Goal: Complete application form: Complete application form

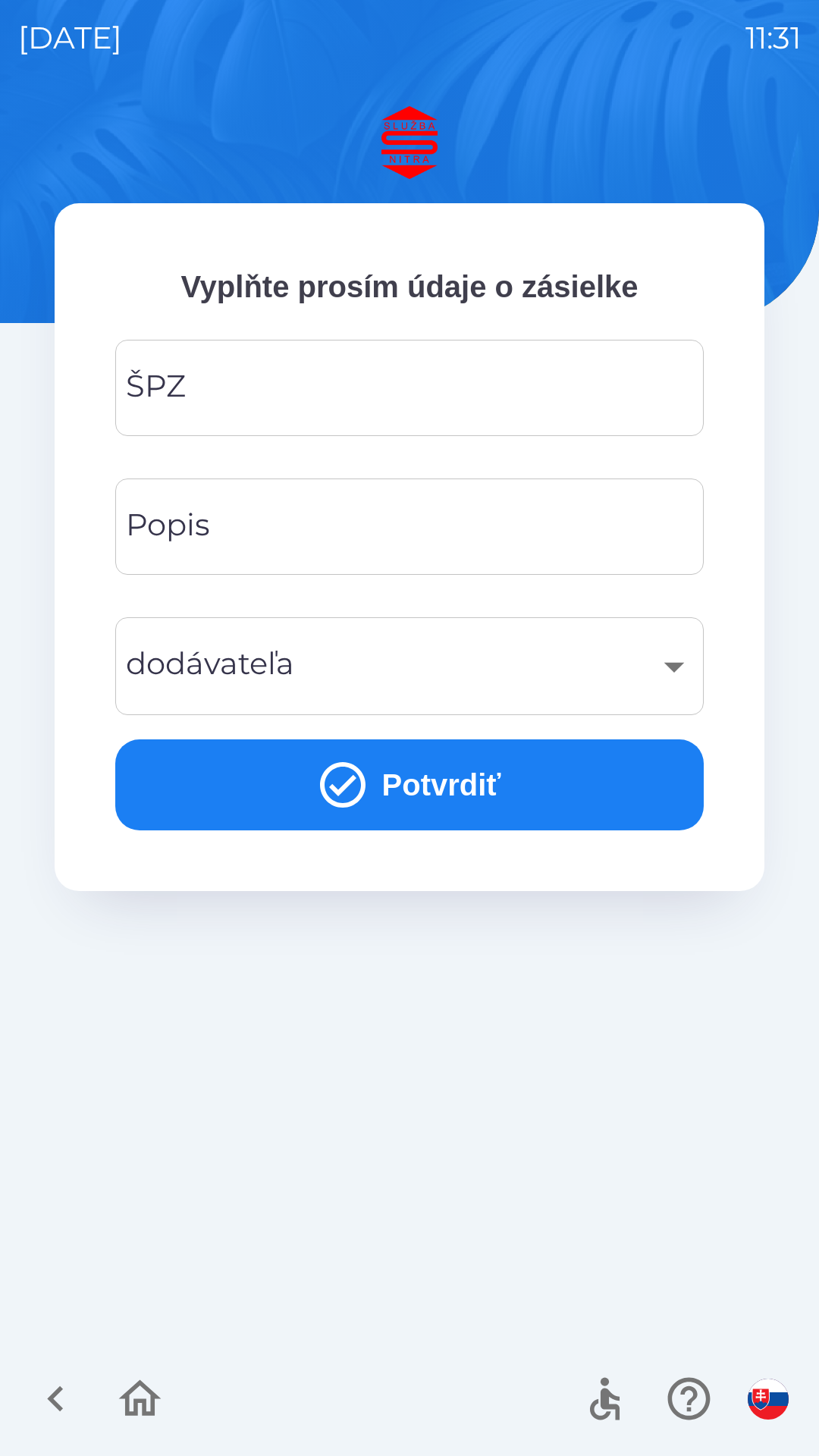
click at [279, 384] on input "ŠPZ" at bounding box center [410, 388] width 552 height 60
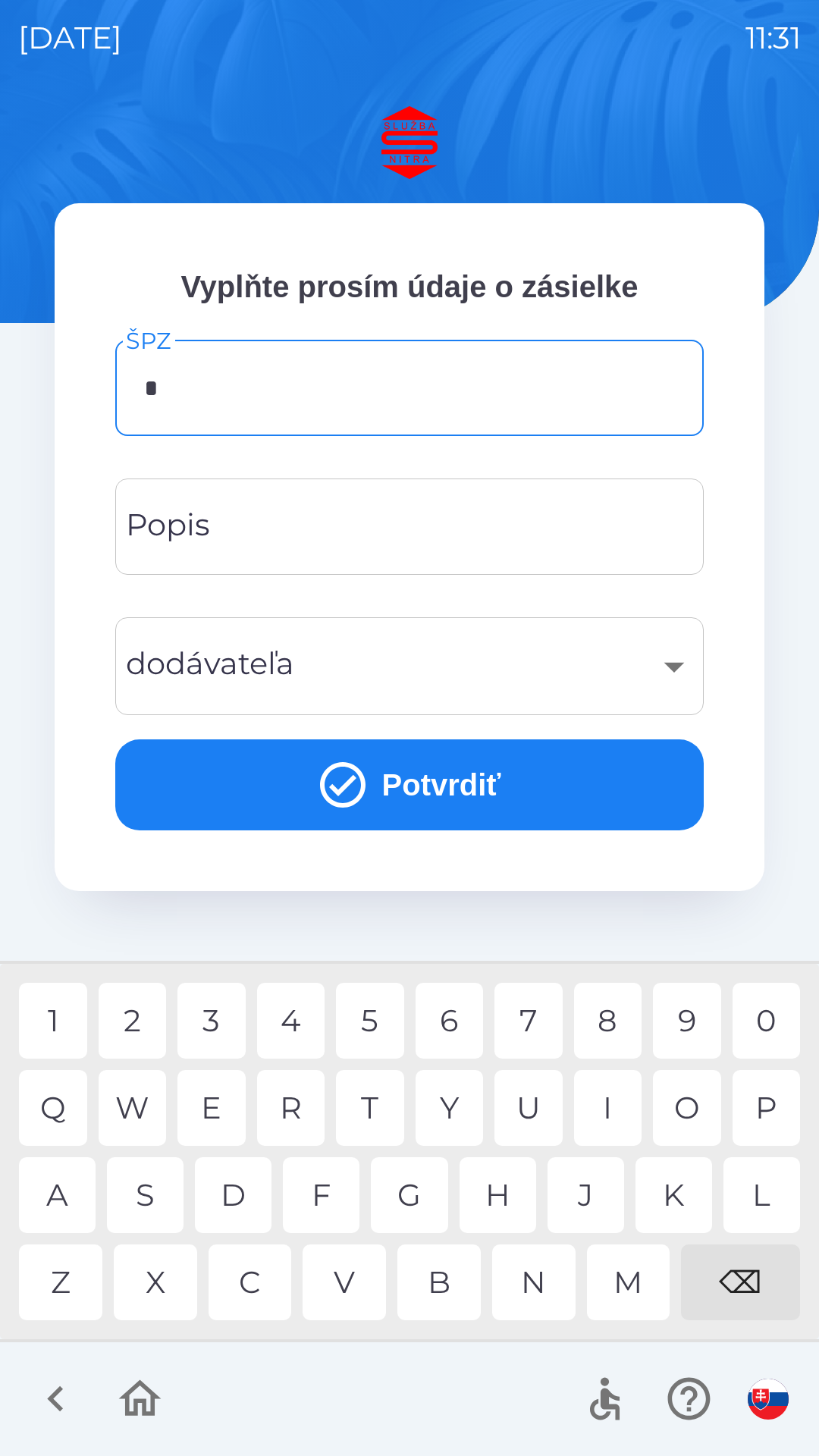
click at [386, 1114] on div "T" at bounding box center [370, 1108] width 68 height 75
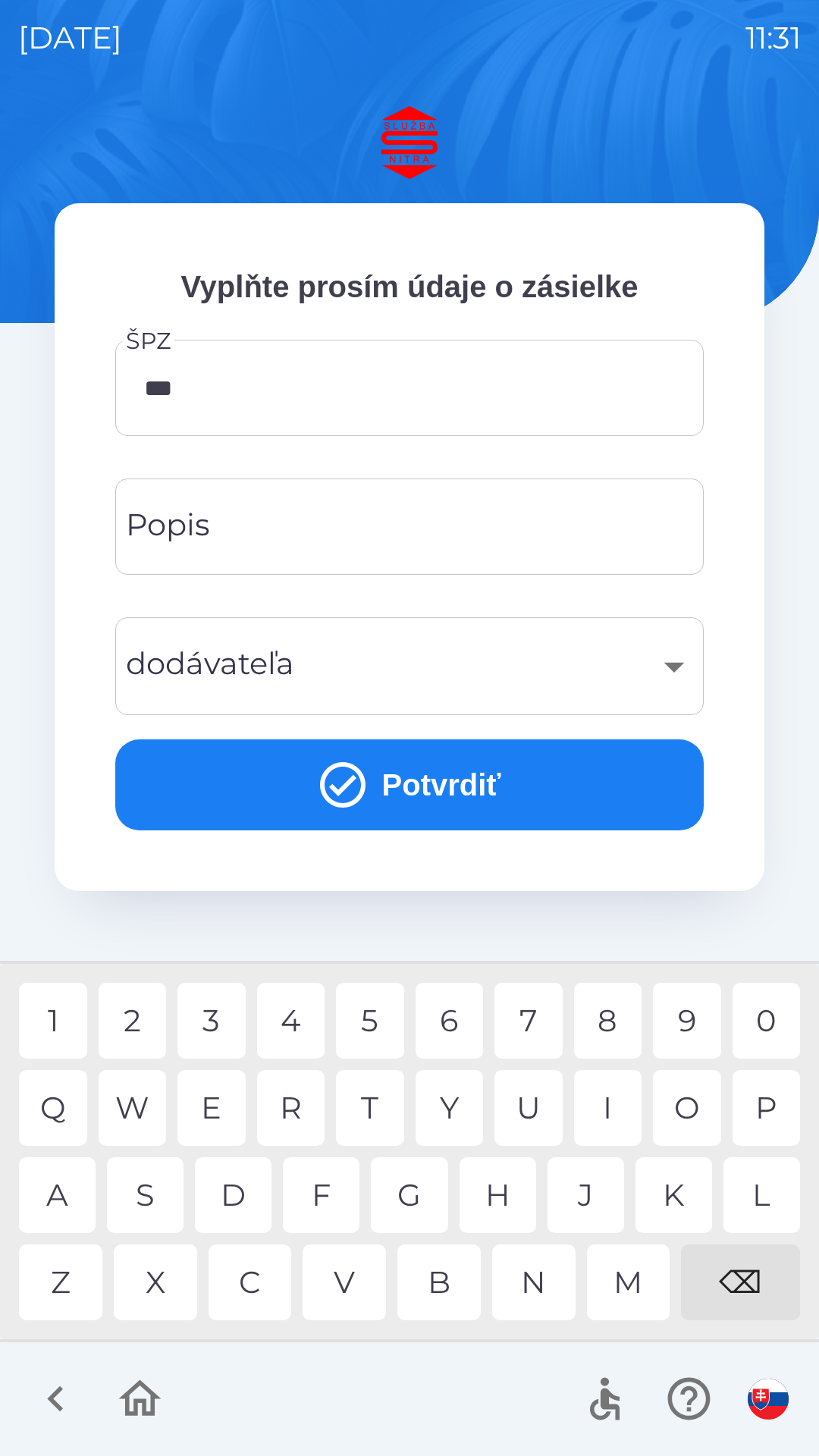
click at [613, 1029] on div "8" at bounding box center [608, 1020] width 68 height 75
click at [676, 1033] on div "9" at bounding box center [687, 1020] width 68 height 75
type input "*******"
click at [206, 529] on div "Popis Popis" at bounding box center [410, 527] width 589 height 96
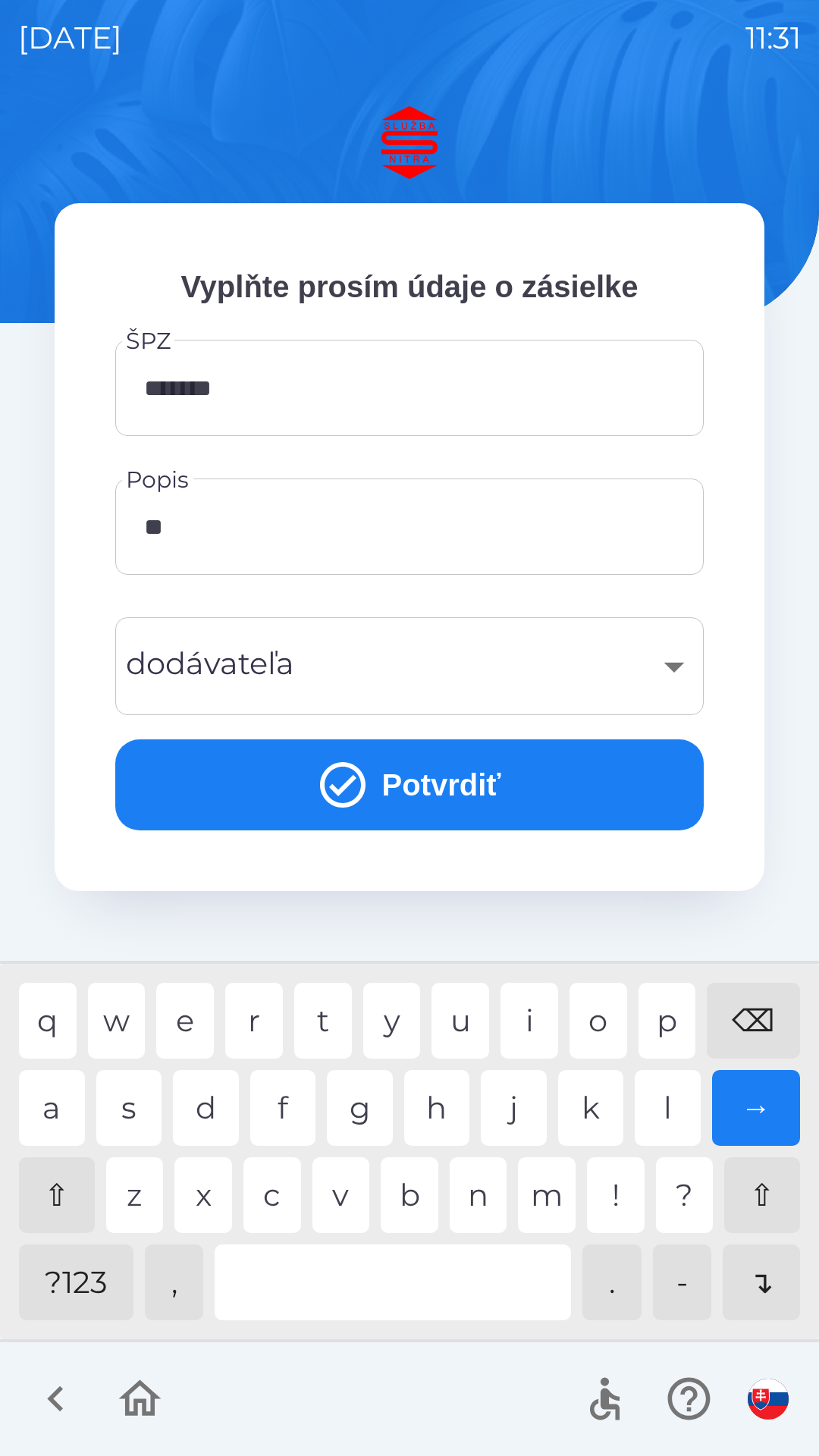
click at [193, 1012] on div "e" at bounding box center [185, 1020] width 58 height 75
click at [139, 1093] on div "s" at bounding box center [129, 1108] width 66 height 75
click at [254, 540] on input "******" at bounding box center [410, 527] width 552 height 60
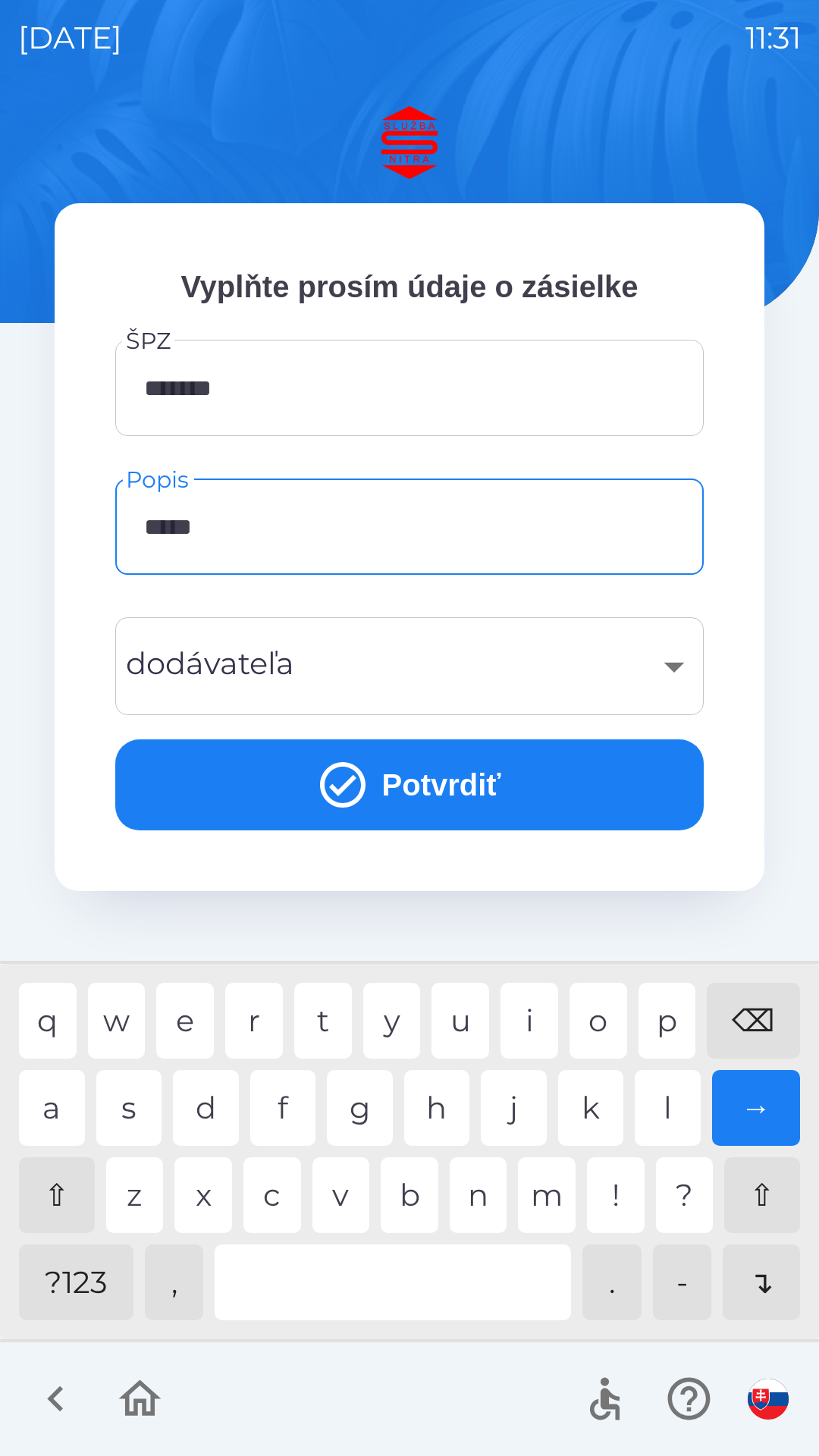
click at [759, 1016] on div "⌫" at bounding box center [753, 1020] width 94 height 75
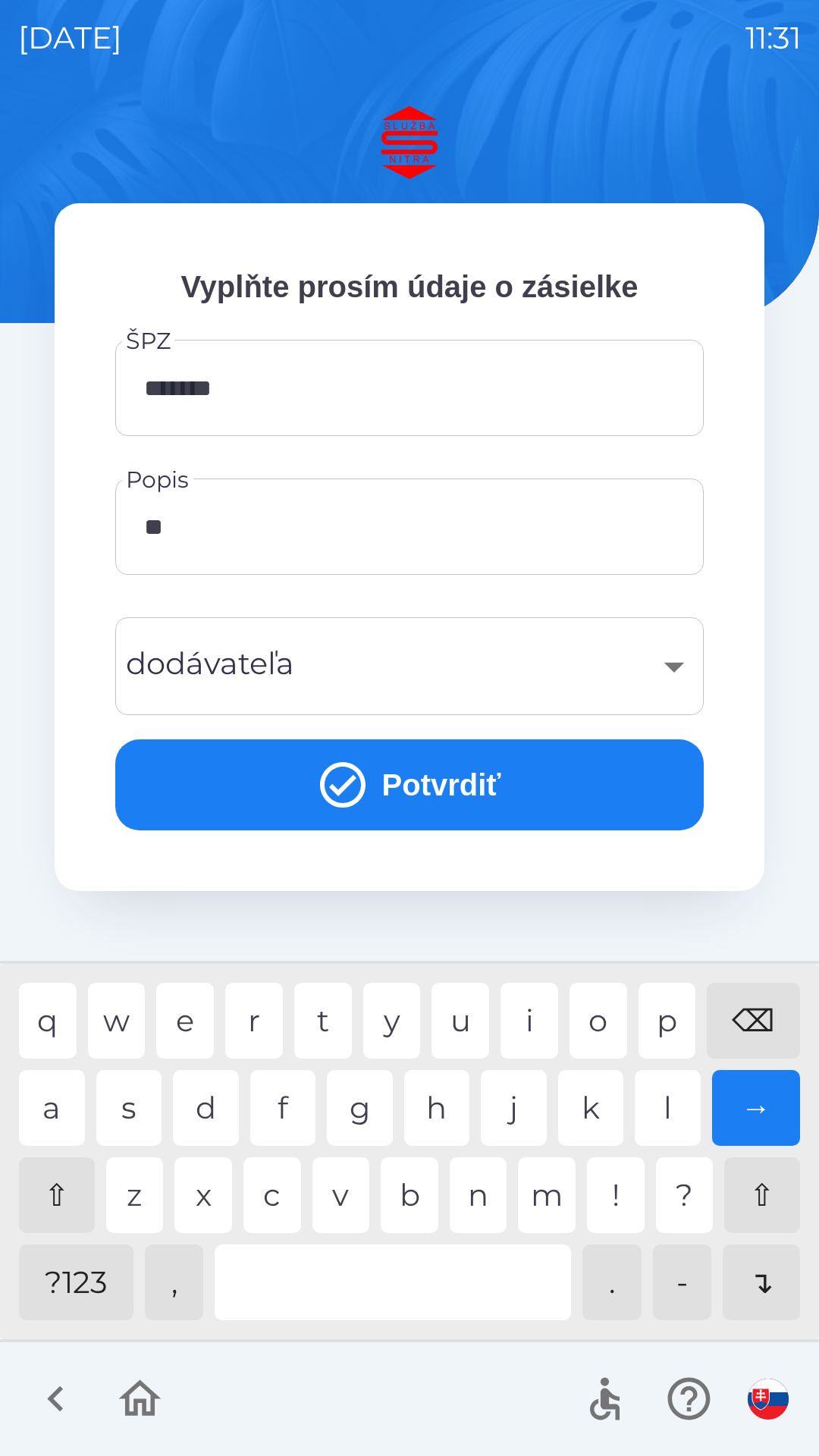
type input "*"
click at [754, 1008] on div "⌫" at bounding box center [753, 1020] width 94 height 75
click at [85, 1278] on div "?123" at bounding box center [76, 1282] width 114 height 75
click at [63, 1104] on div "a" at bounding box center [52, 1108] width 66 height 75
click at [538, 1014] on div "i" at bounding box center [530, 1020] width 58 height 75
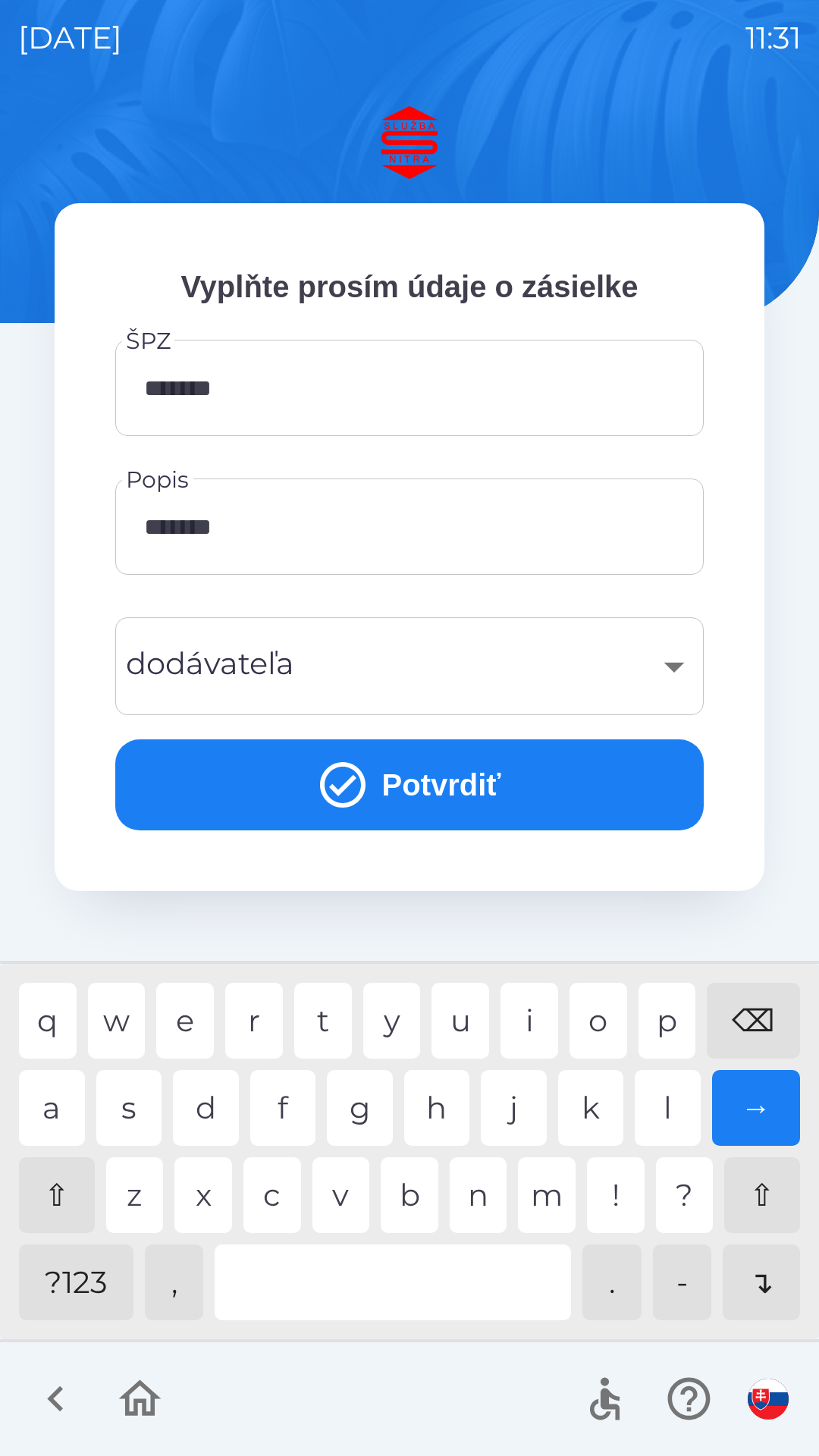
type input "********"
click at [509, 688] on div "​" at bounding box center [410, 667] width 552 height 61
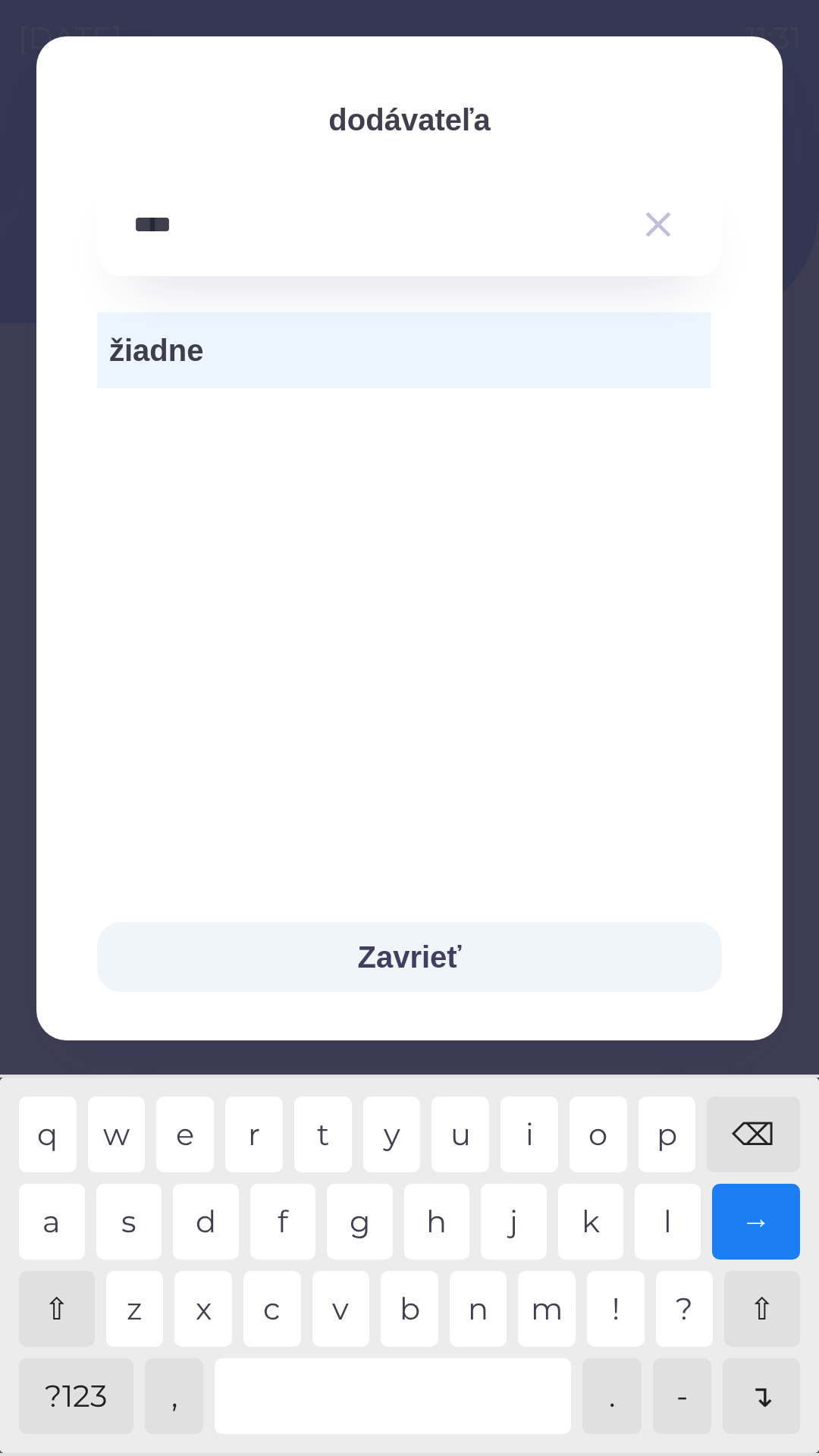
click at [152, 1217] on div "s" at bounding box center [129, 1221] width 66 height 75
type input "******"
click at [660, 225] on icon "button" at bounding box center [658, 225] width 25 height 25
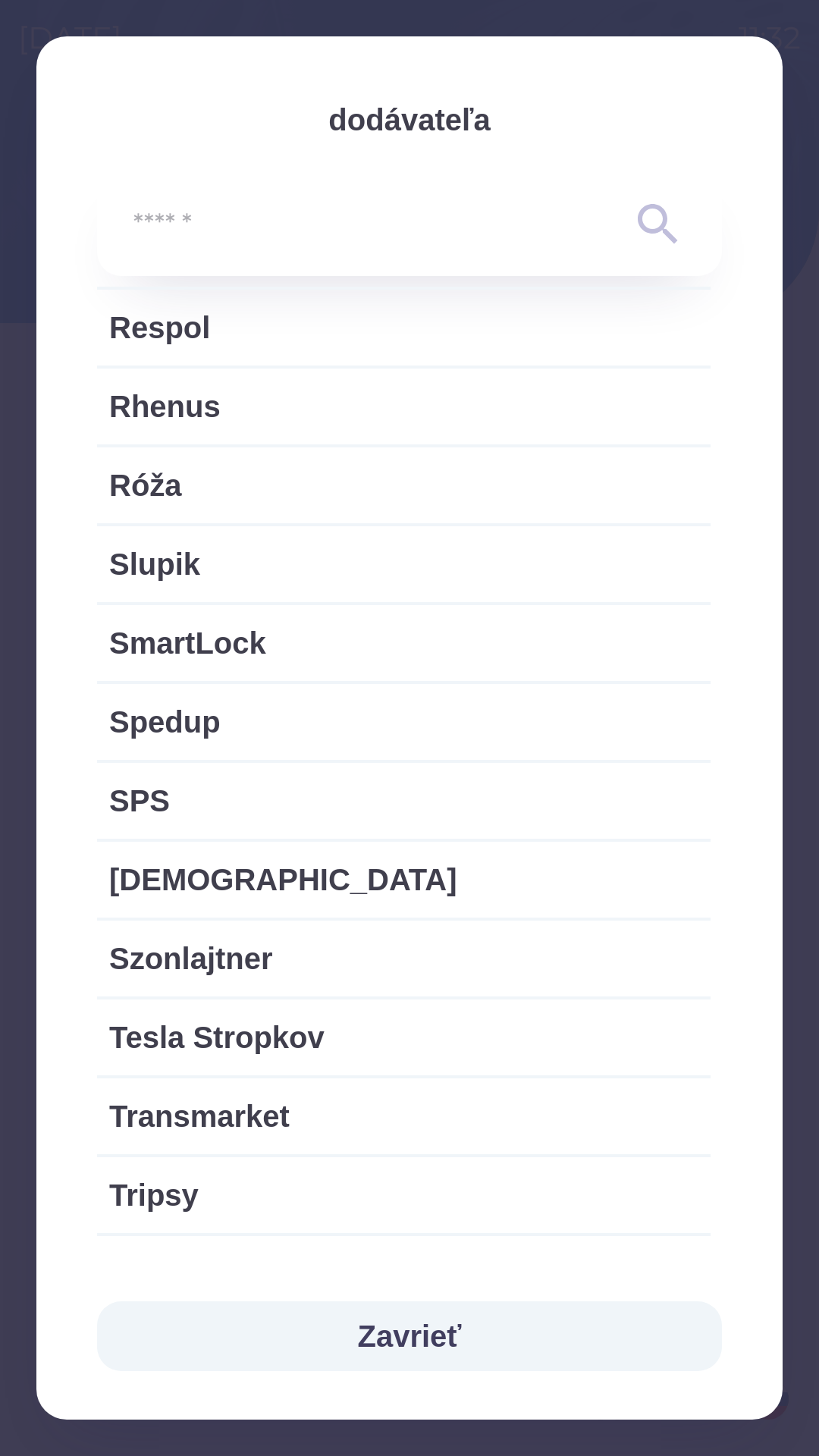
scroll to position [2752, 0]
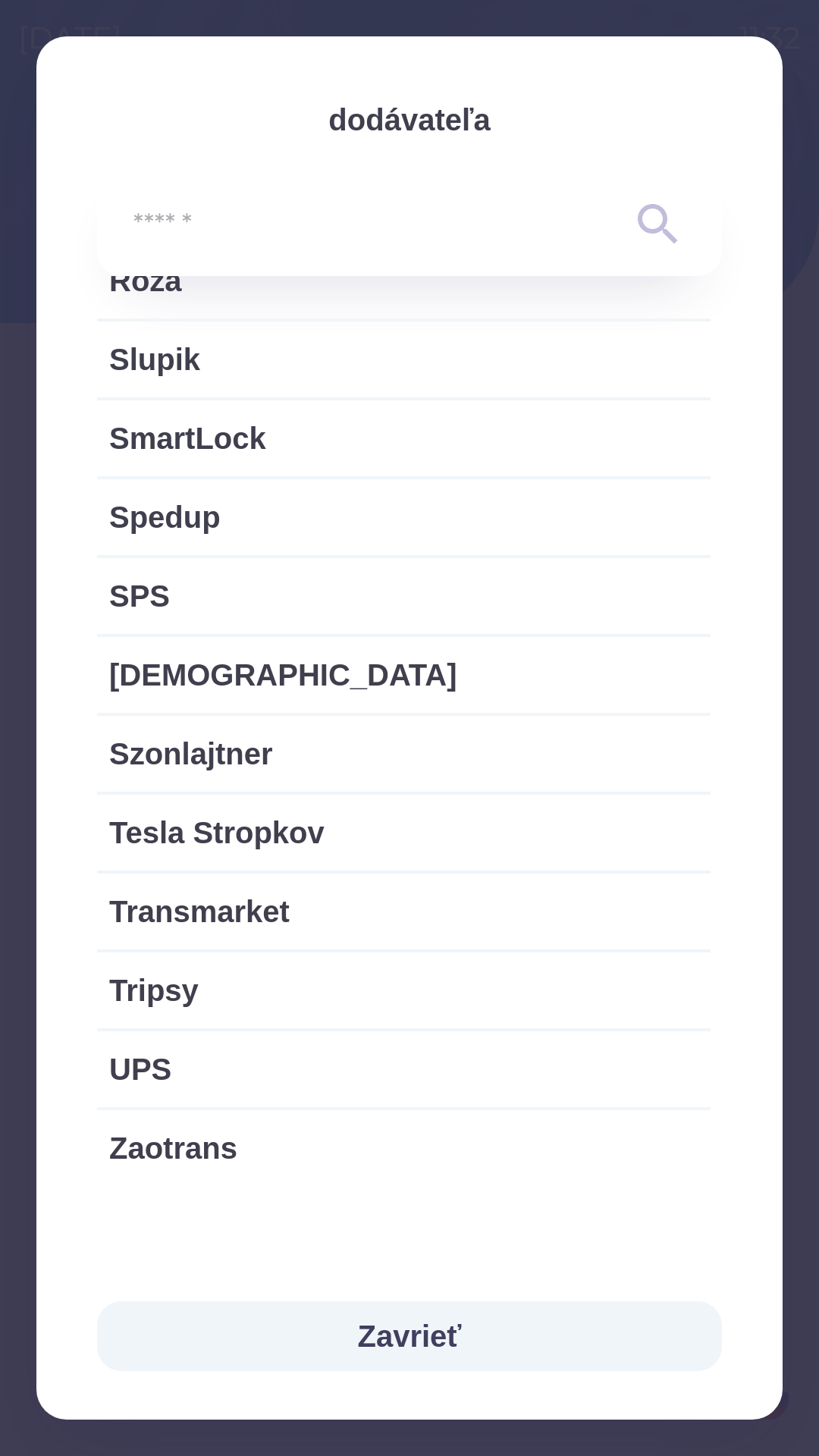
click at [271, 854] on span "Tesla Stropkov" at bounding box center [404, 832] width 589 height 46
click at [272, 842] on span "Tesla Stropkov" at bounding box center [404, 832] width 589 height 46
type input "***"
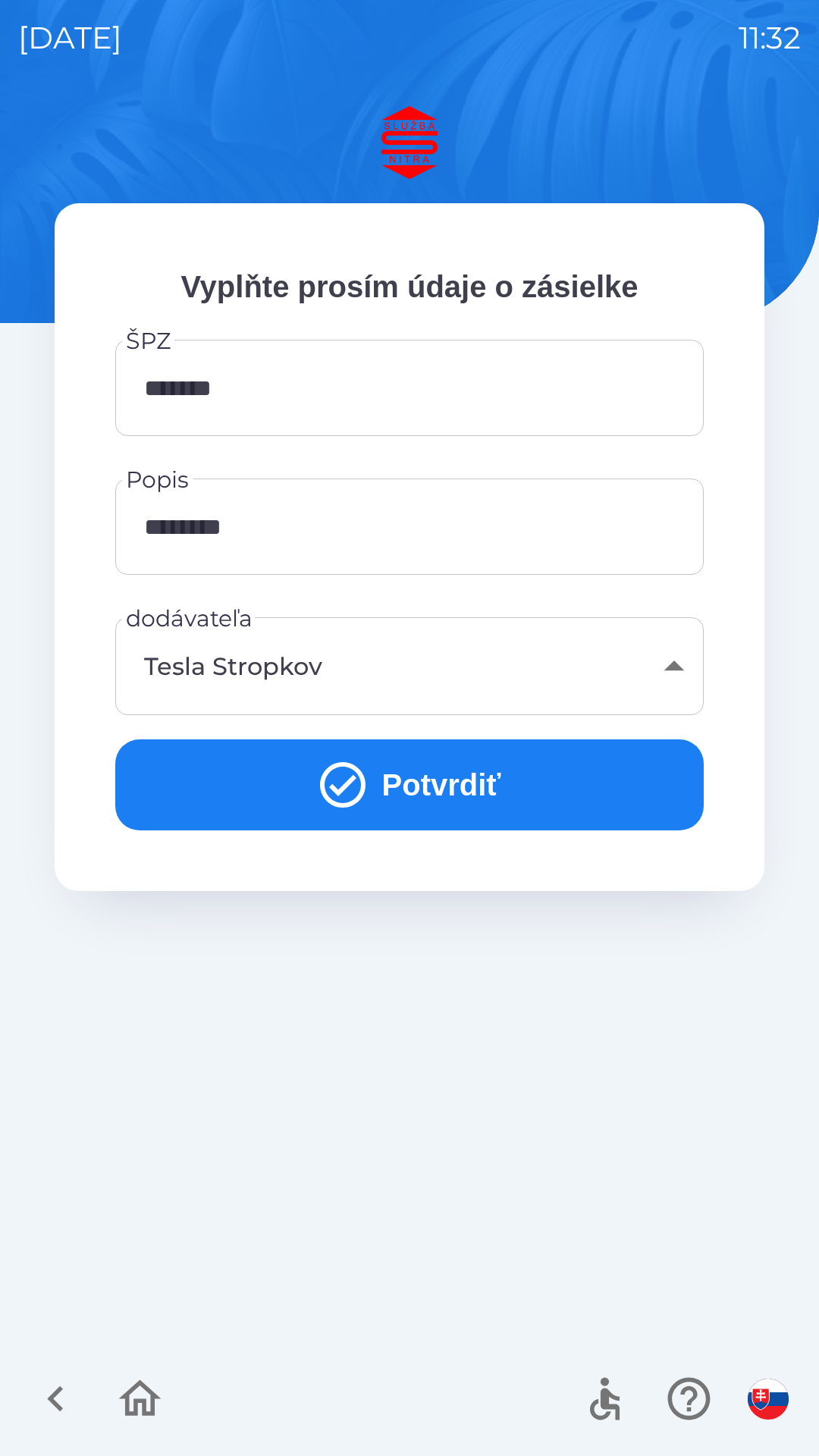
click at [671, 667] on div "Tesla Stropkov" at bounding box center [410, 667] width 552 height 61
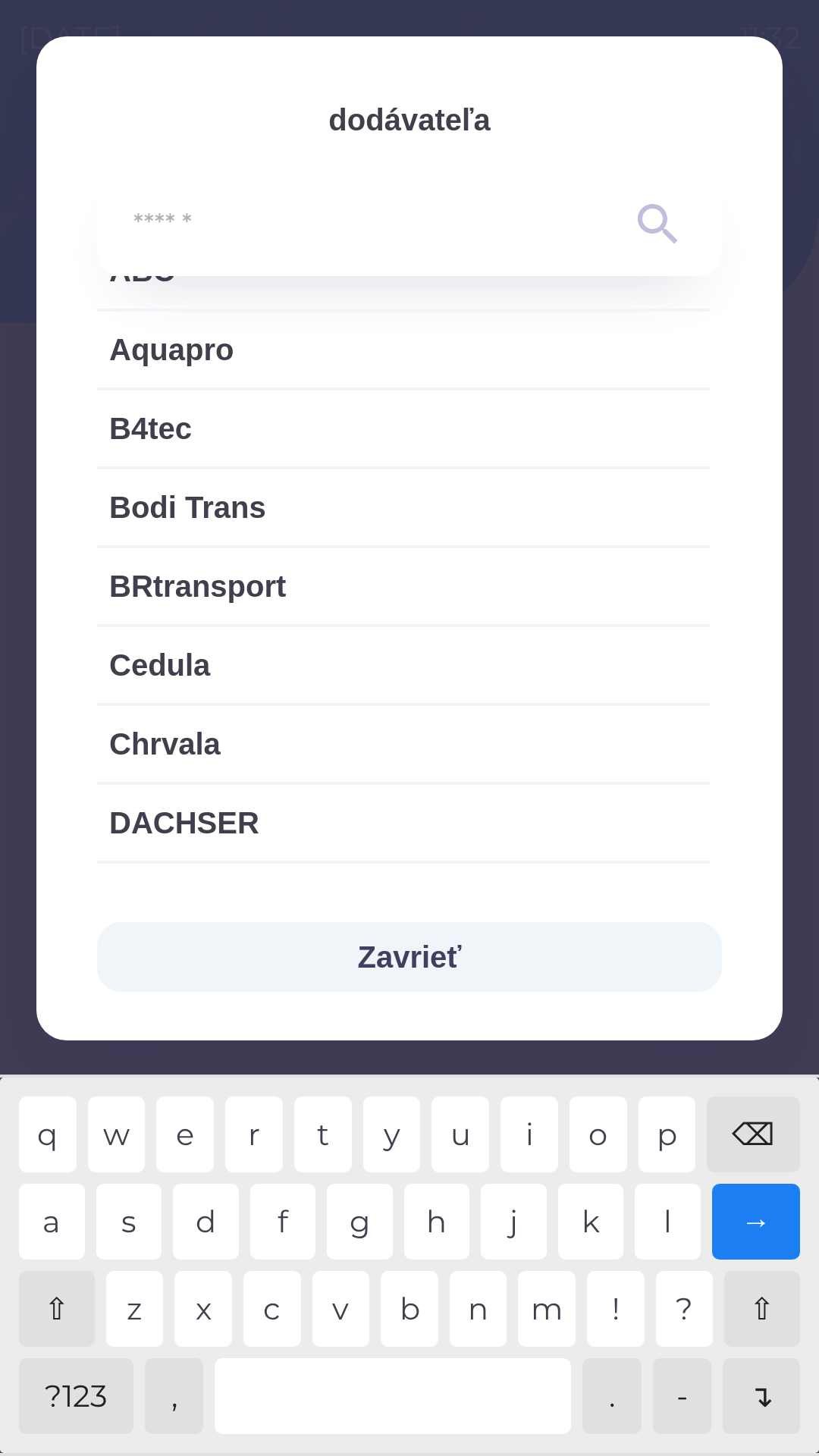
scroll to position [0, 0]
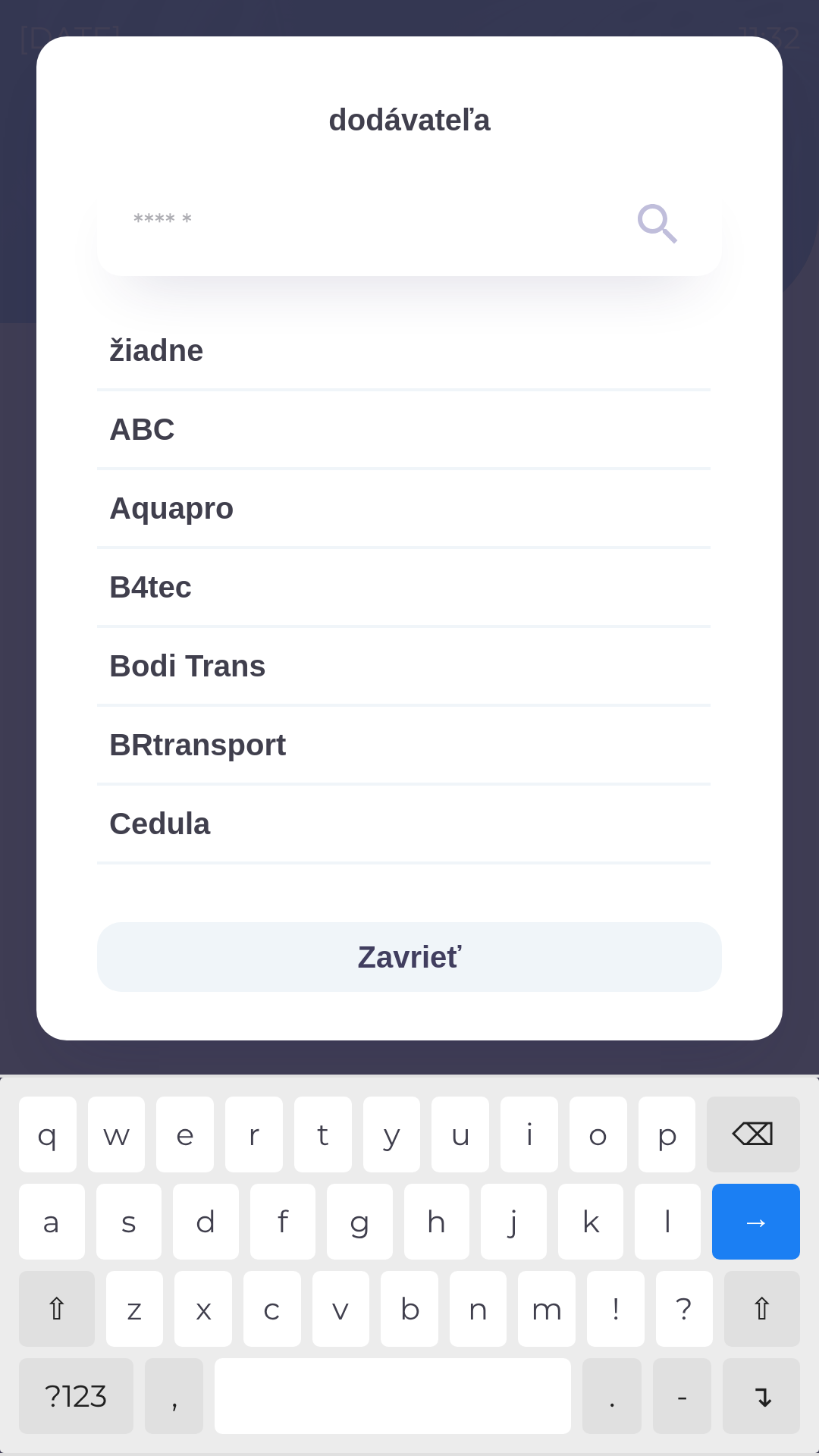
click at [204, 347] on span "žiadne" at bounding box center [404, 350] width 589 height 46
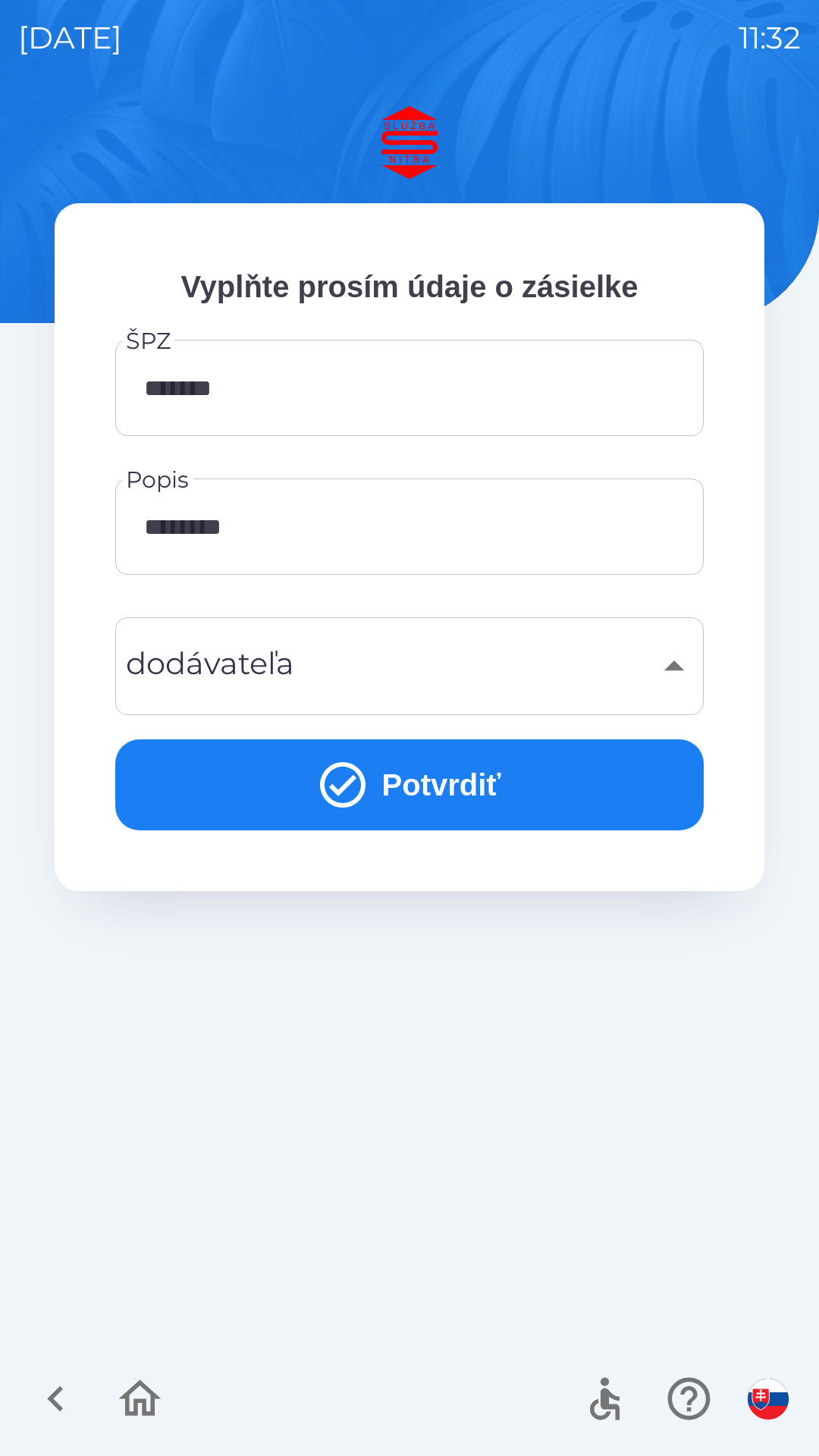
click at [435, 794] on button "Potvrdiť" at bounding box center [410, 785] width 589 height 91
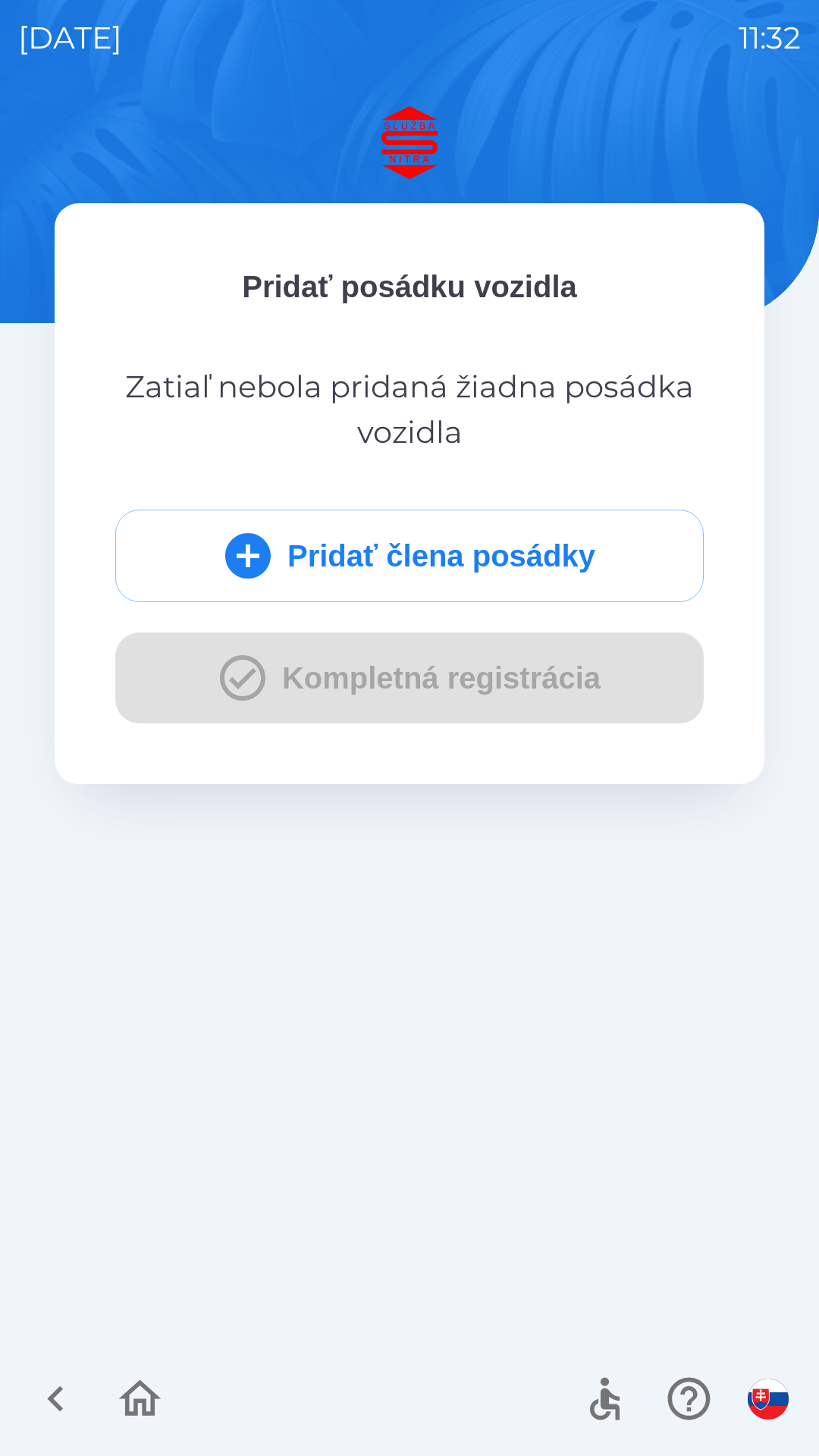
click at [407, 557] on button "Pridať člena posádky" at bounding box center [410, 556] width 589 height 93
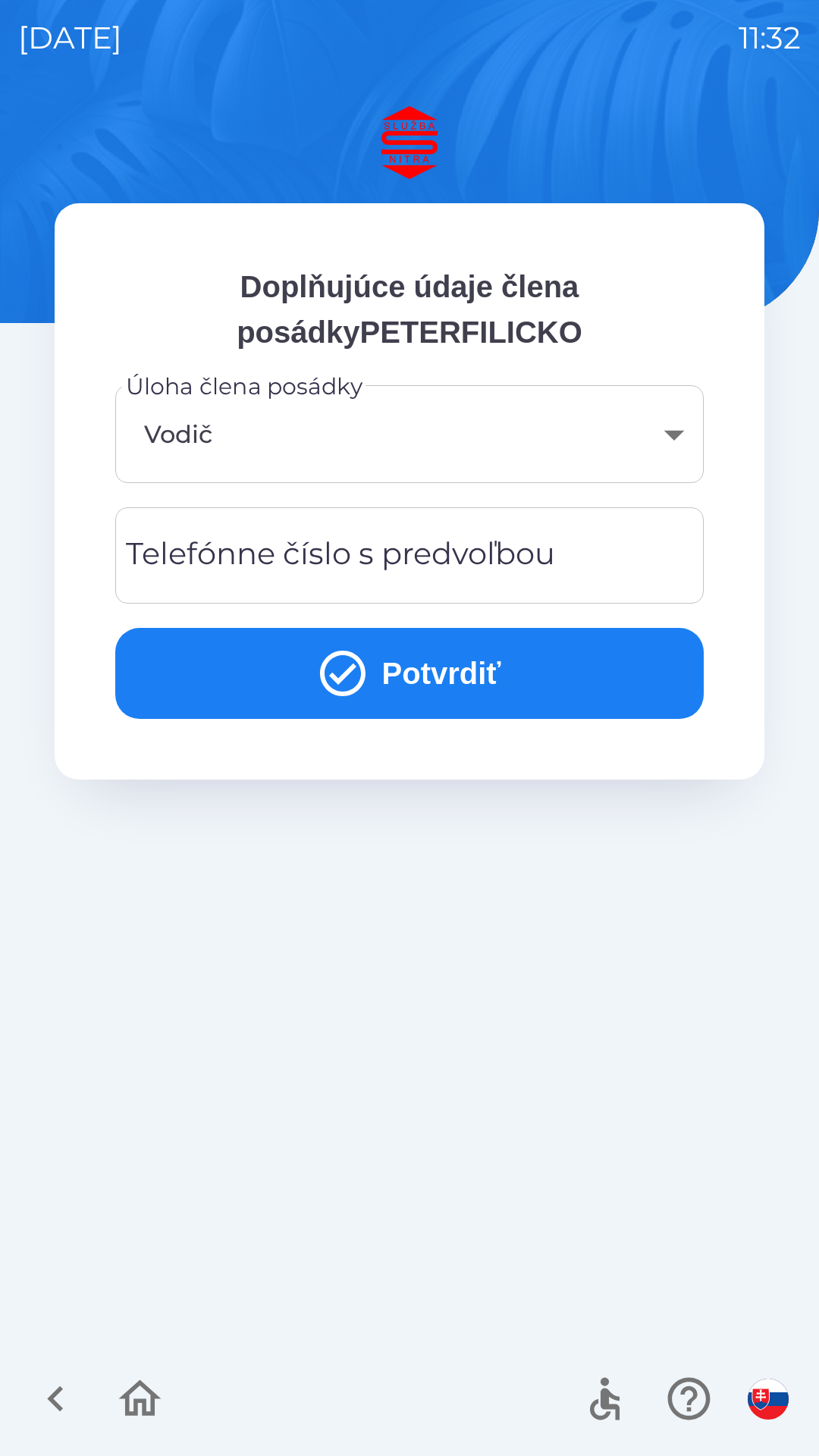
click at [350, 541] on div "Telefónne číslo s predvoľbou Telefónne číslo s predvoľbou" at bounding box center [410, 556] width 589 height 96
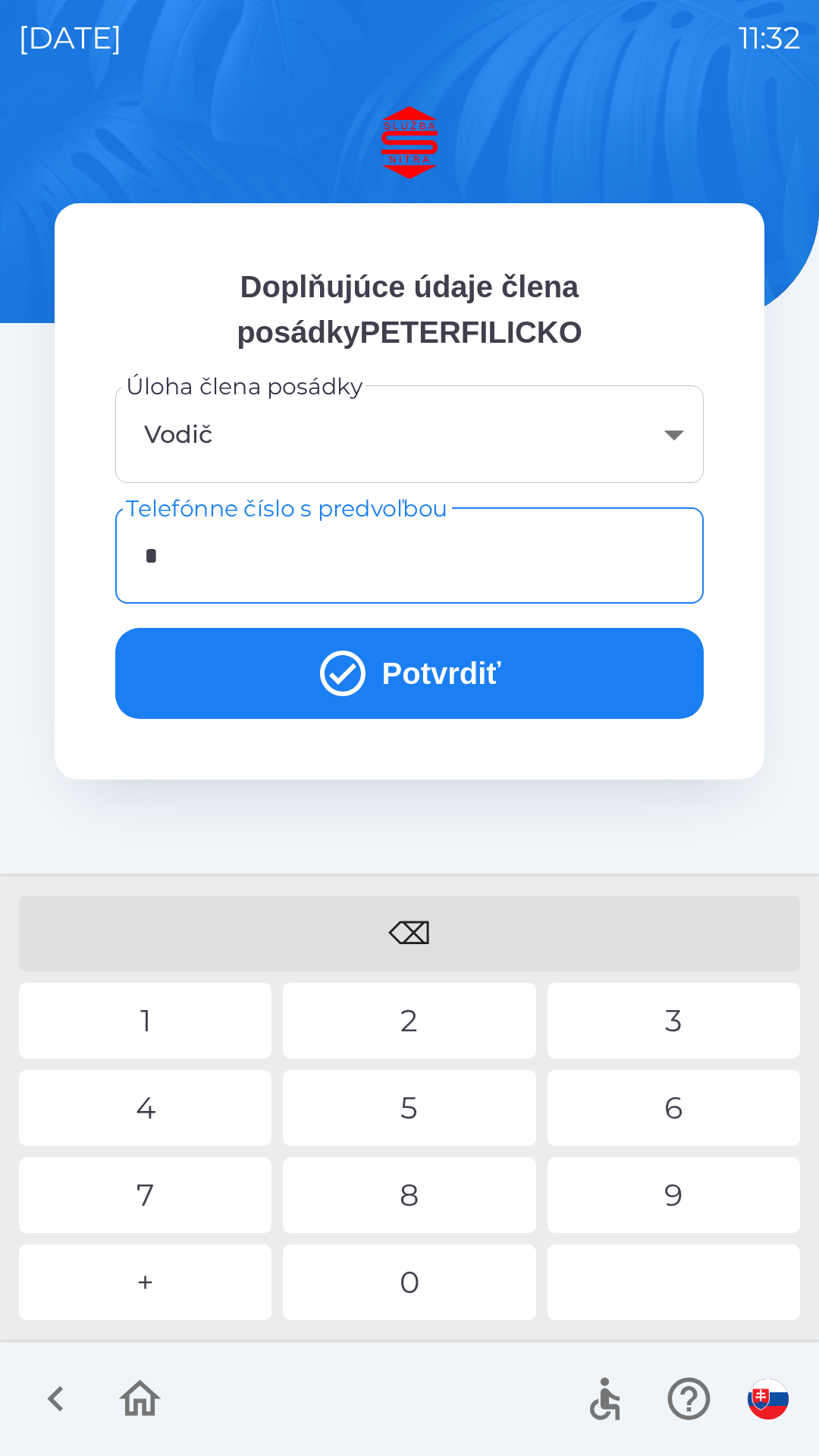
click at [150, 1293] on div "+" at bounding box center [145, 1282] width 253 height 75
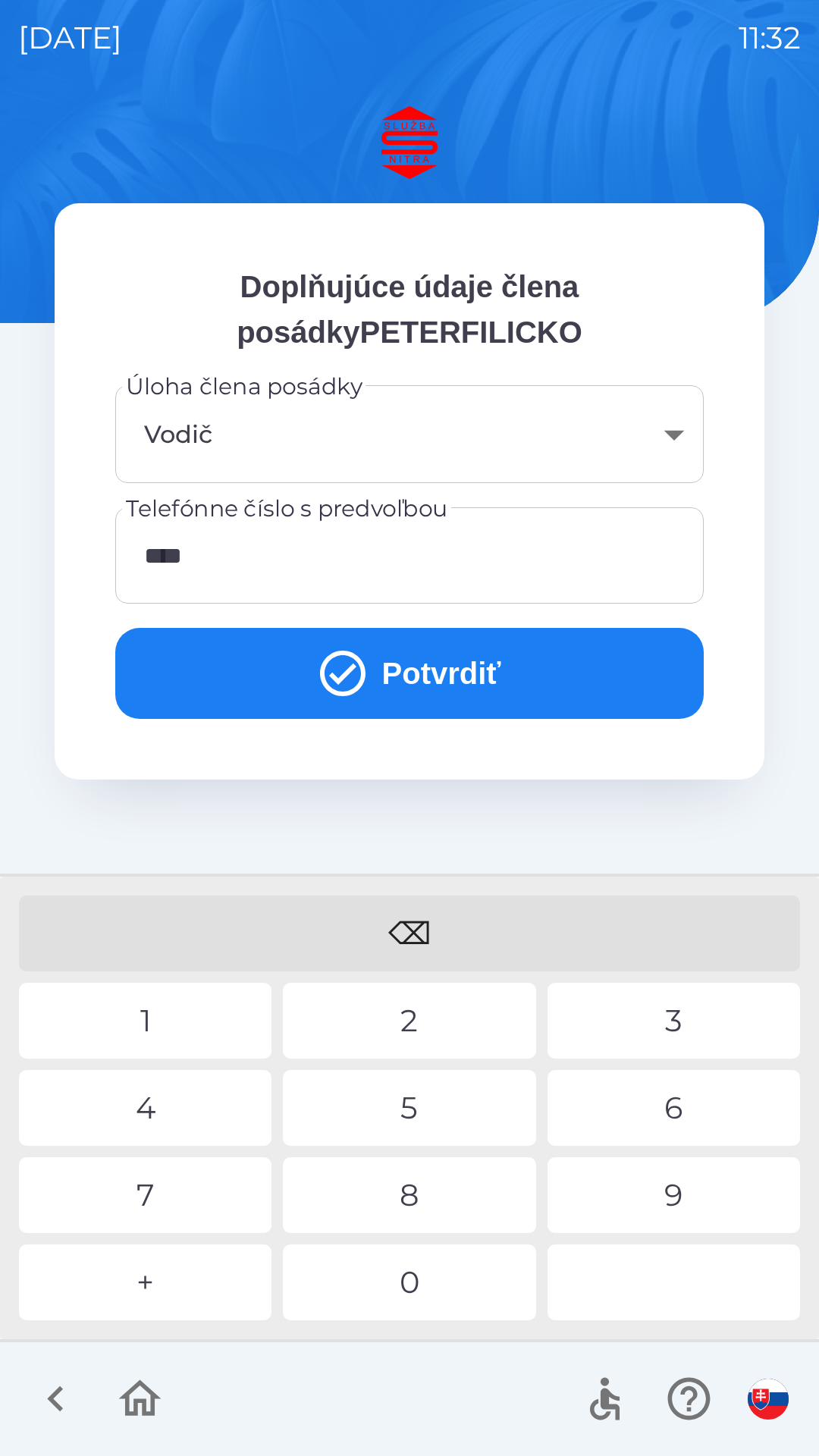
click at [138, 1026] on div "1" at bounding box center [145, 1020] width 253 height 75
click at [671, 1186] on div "9" at bounding box center [673, 1195] width 253 height 75
click at [184, 1107] on div "4" at bounding box center [145, 1108] width 253 height 75
click at [426, 1026] on div "2" at bounding box center [409, 1020] width 253 height 75
click at [430, 1279] on div "0" at bounding box center [409, 1282] width 253 height 75
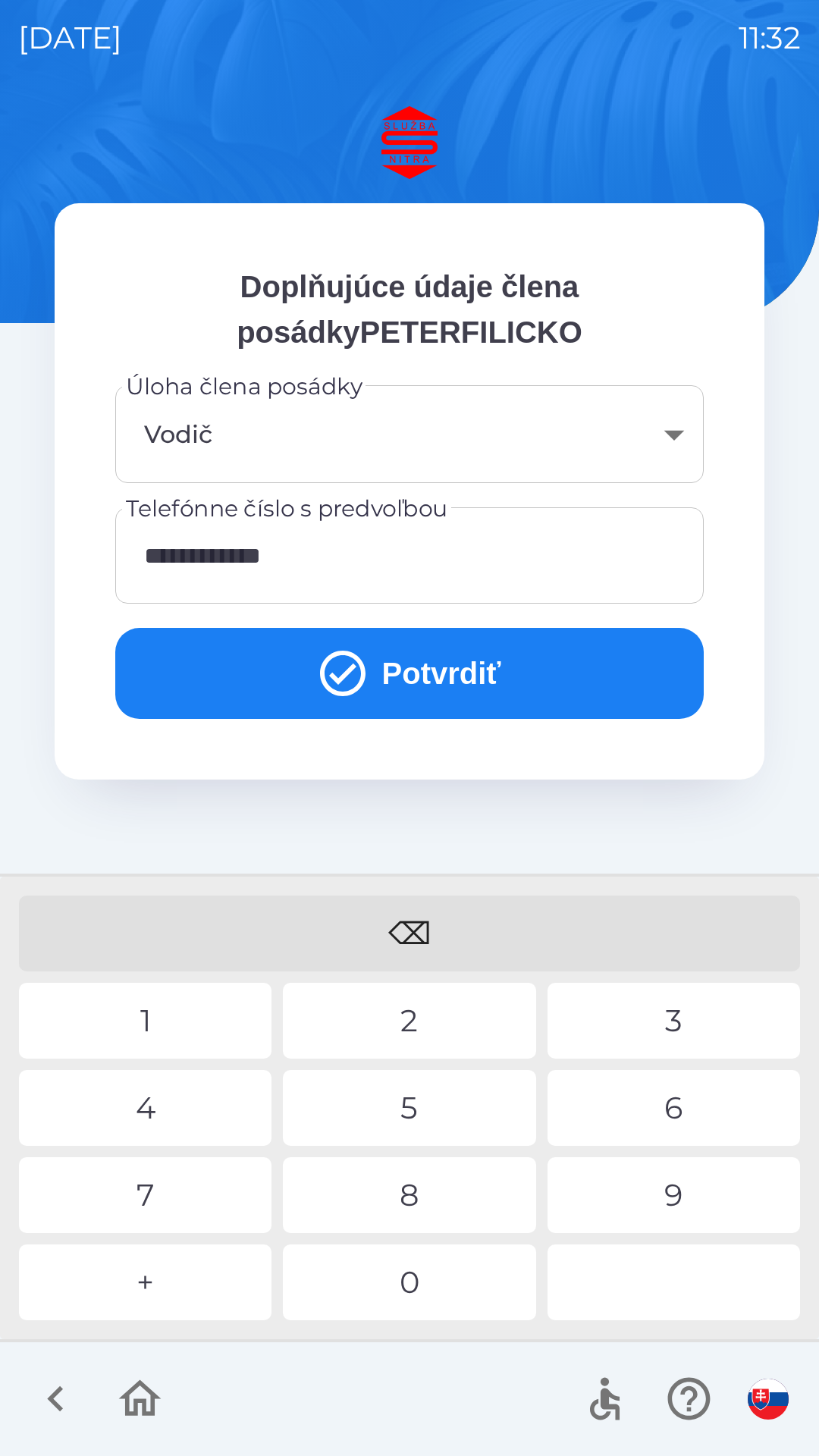
type input "**********"
click at [419, 672] on button "Potvrdiť" at bounding box center [410, 673] width 589 height 91
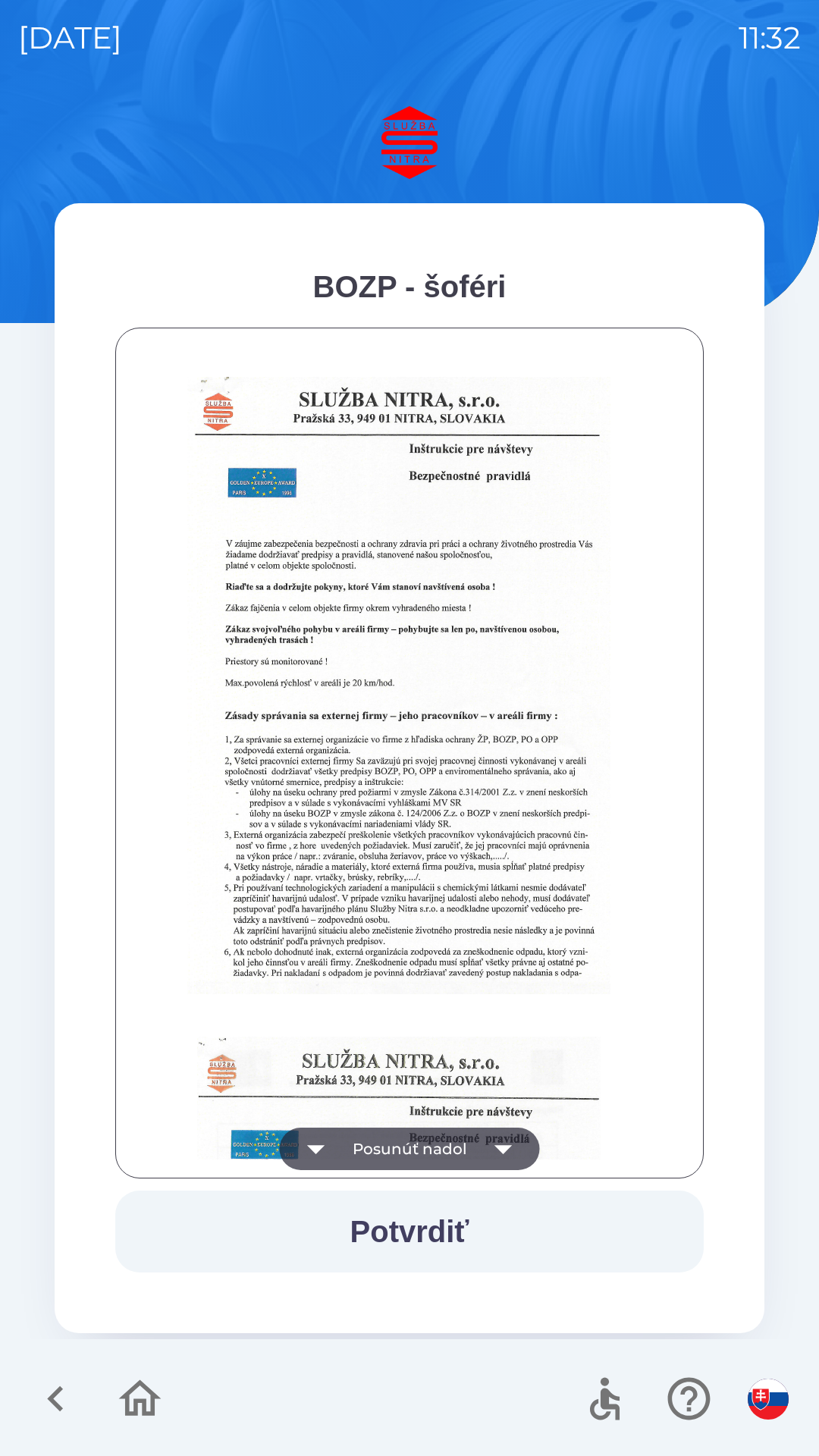
click at [414, 1235] on button "Potvrdiť" at bounding box center [410, 1231] width 589 height 82
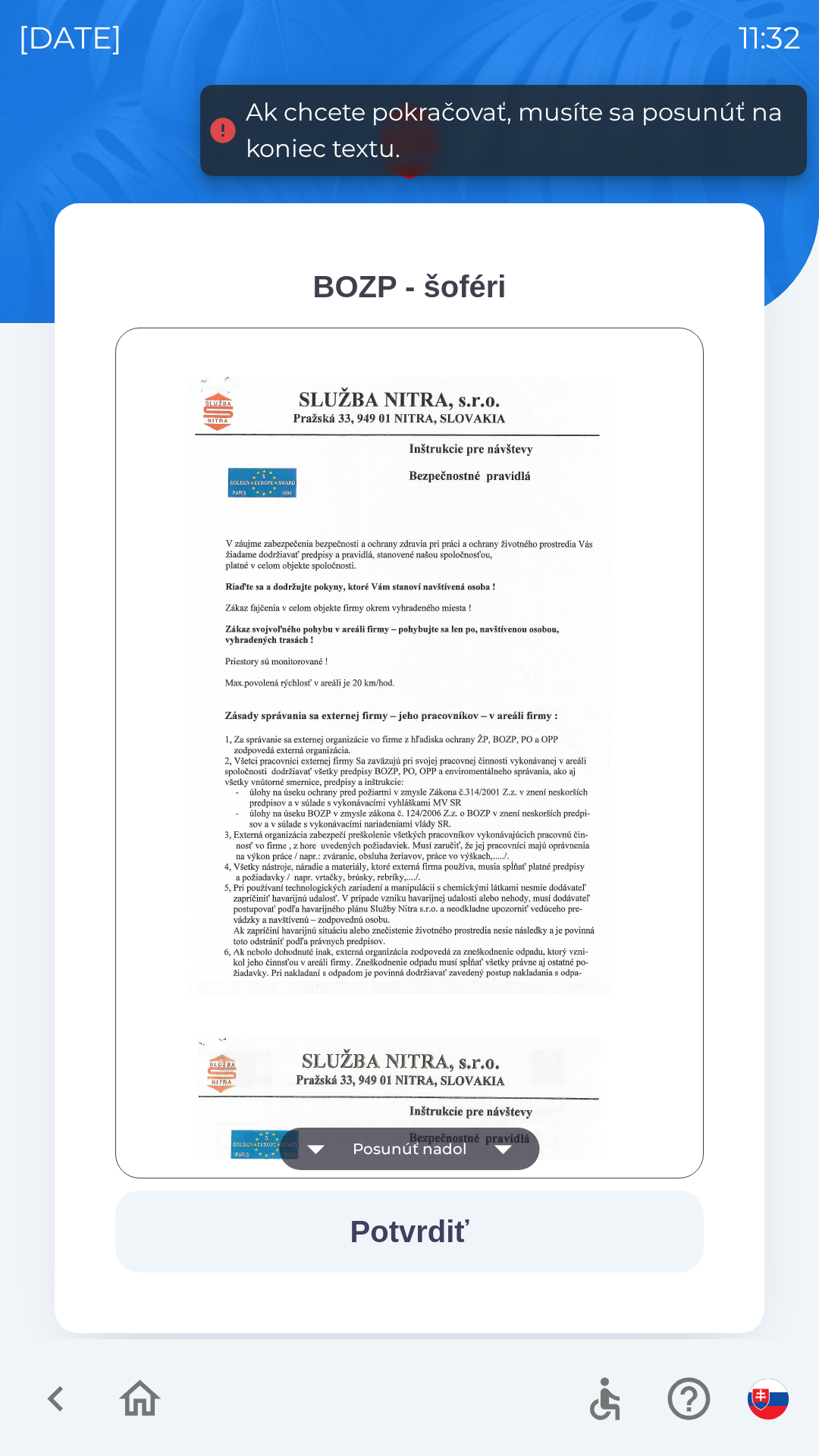
click at [506, 1148] on icon "button" at bounding box center [502, 1149] width 17 height 9
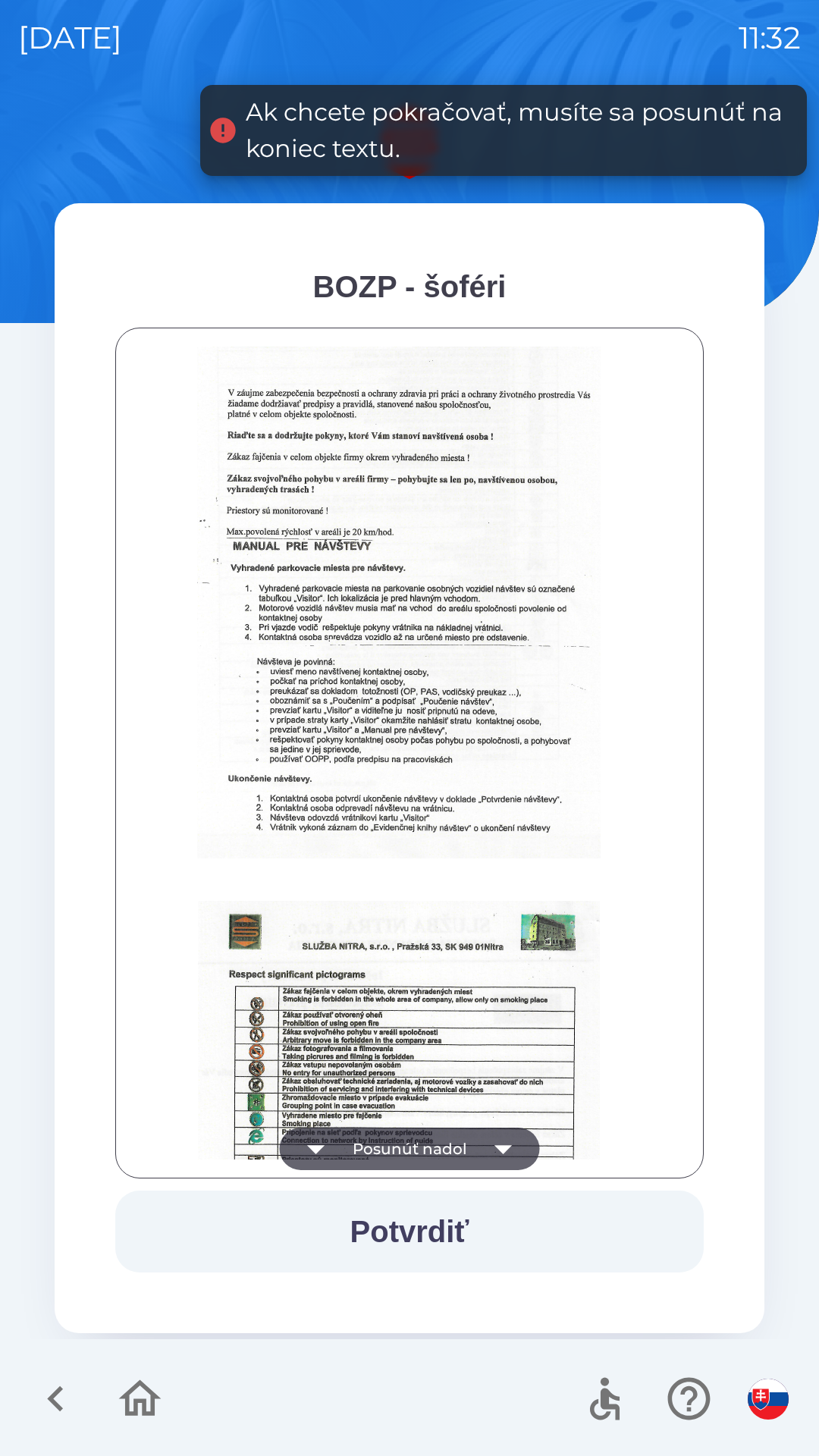
click at [513, 1149] on icon "button" at bounding box center [503, 1148] width 42 height 42
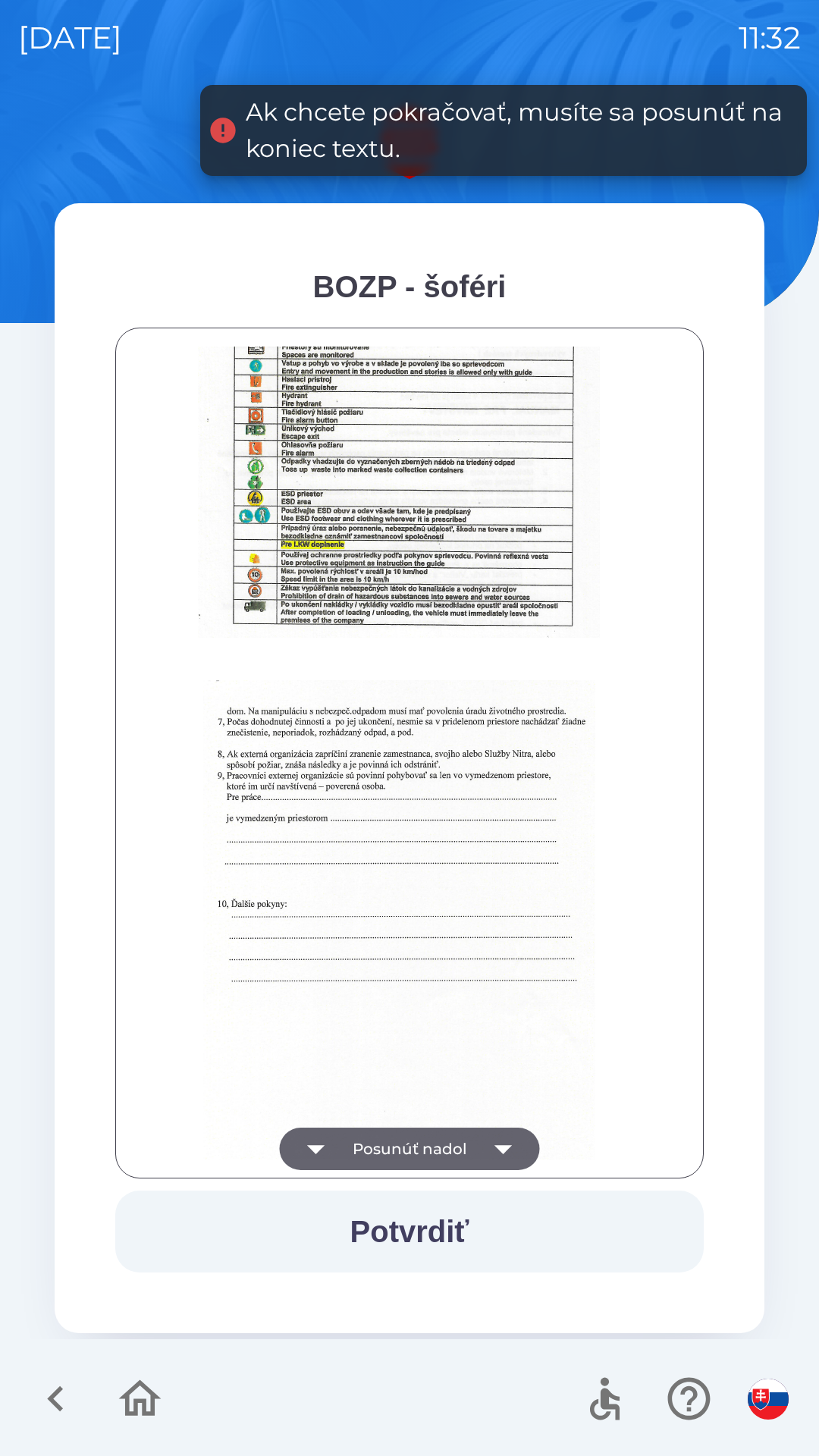
click at [393, 1238] on button "Potvrdiť" at bounding box center [410, 1231] width 589 height 82
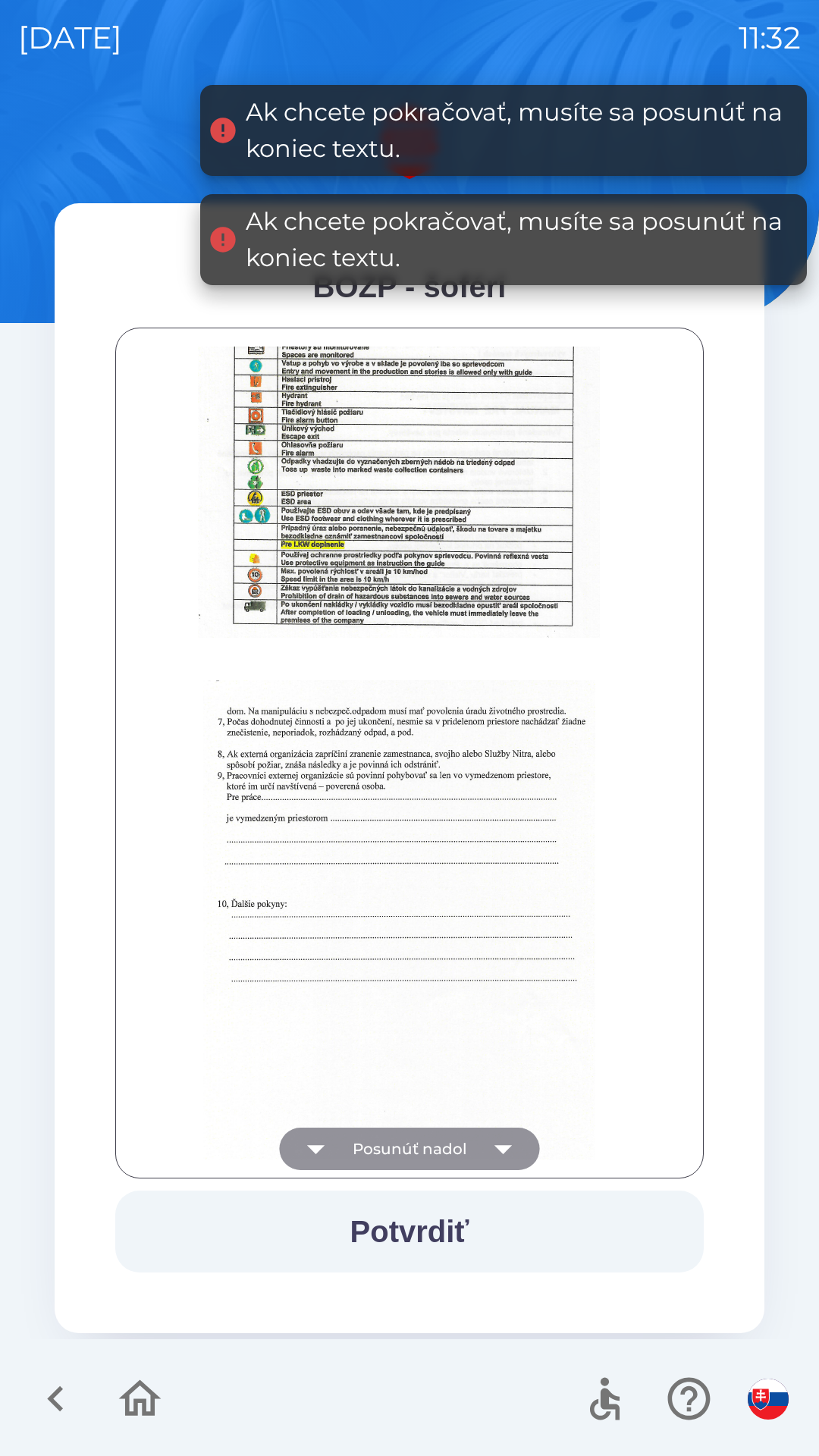
click at [515, 1144] on icon "button" at bounding box center [503, 1148] width 42 height 42
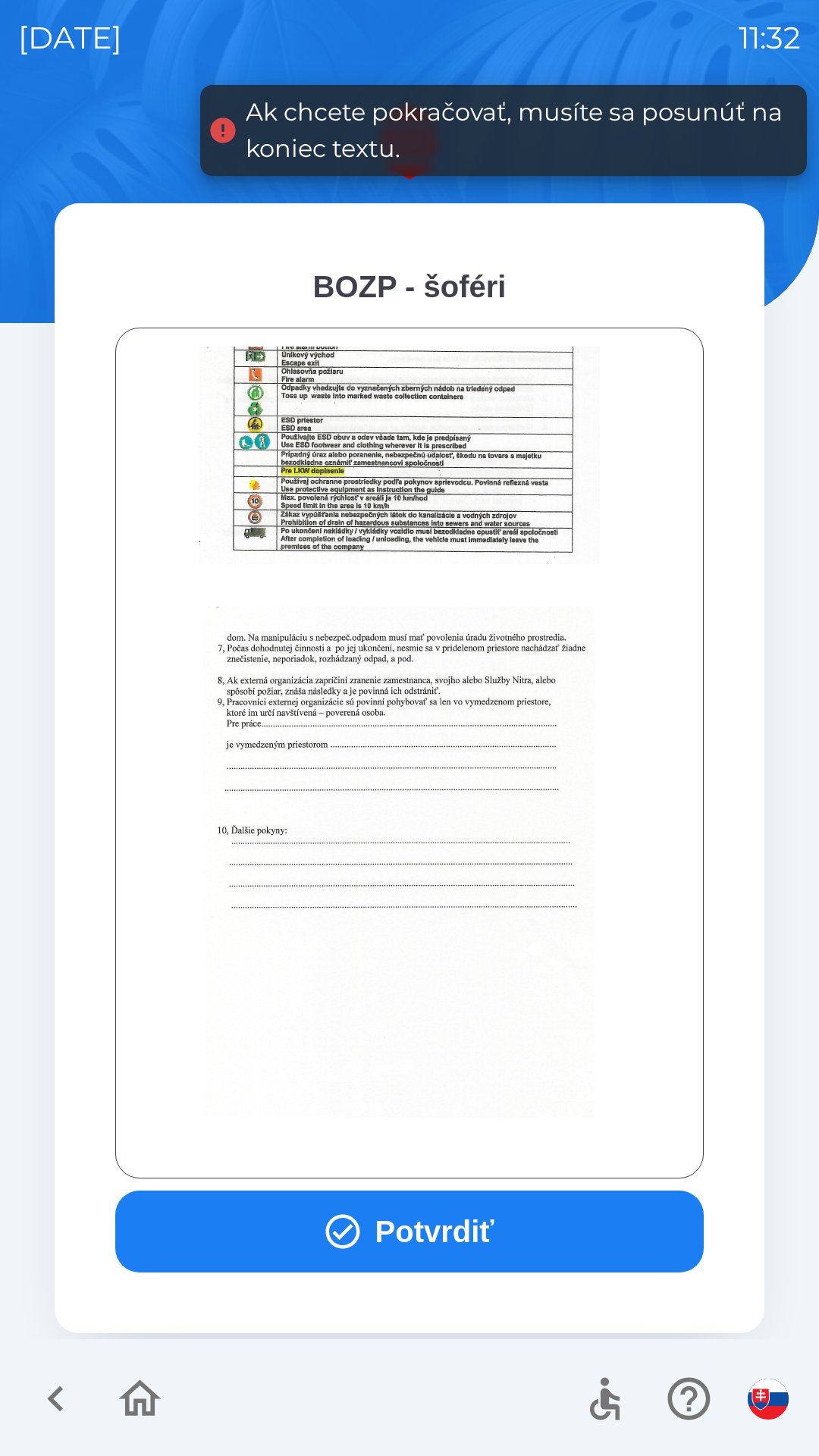
click at [395, 1240] on button "Potvrdiť" at bounding box center [410, 1231] width 589 height 82
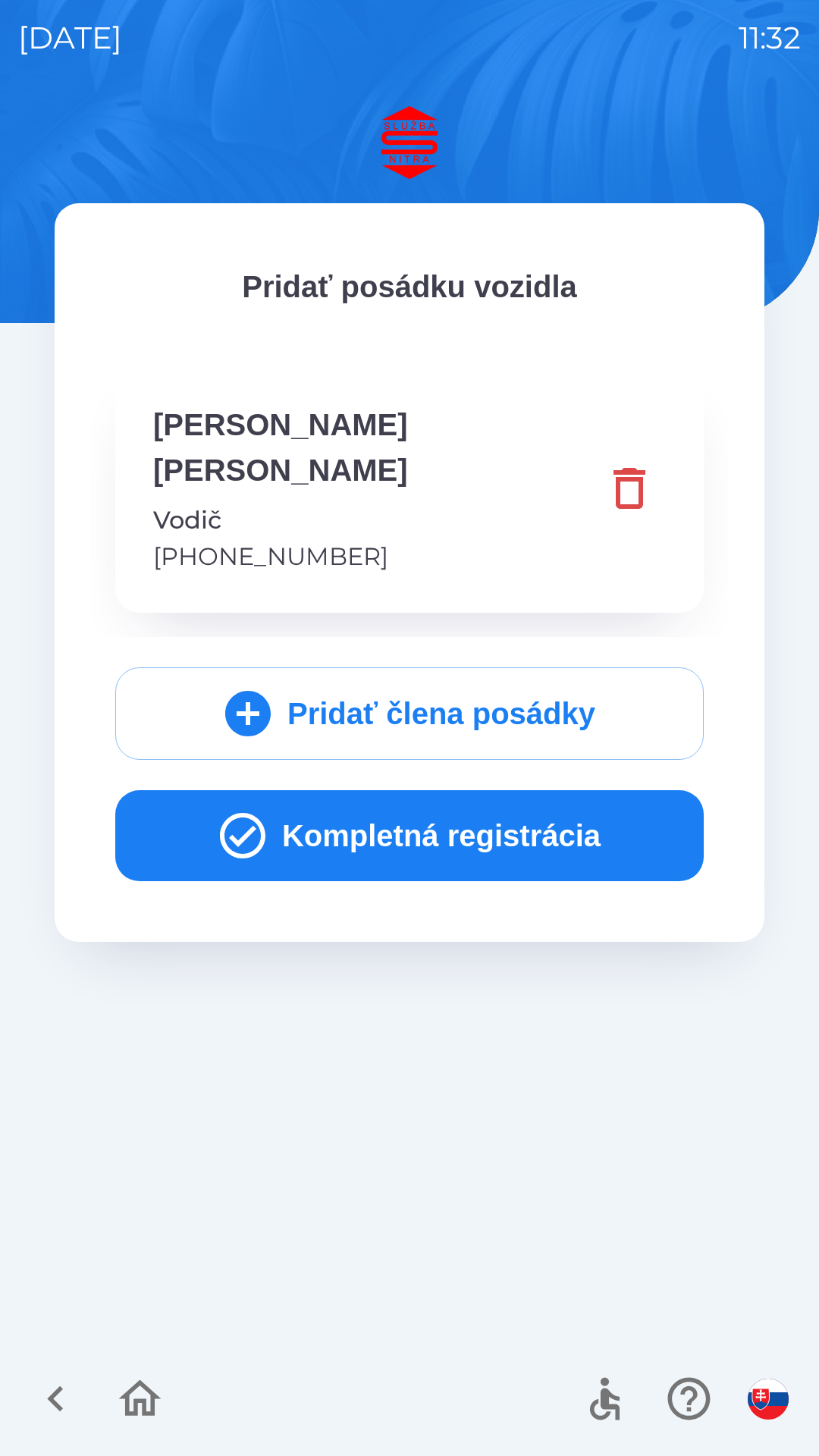
click at [410, 794] on button "Kompletná registrácia" at bounding box center [410, 836] width 589 height 91
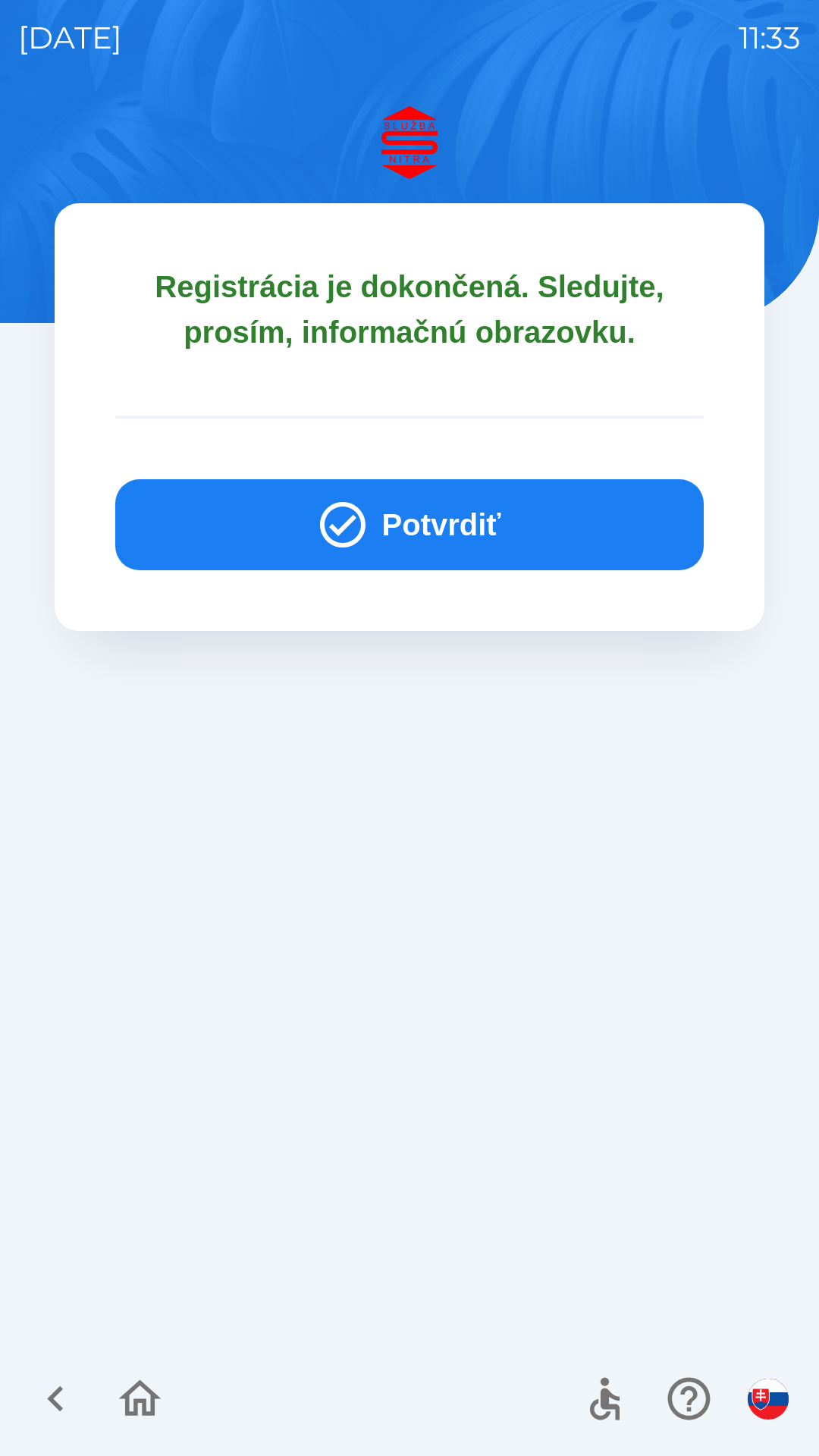
click at [422, 518] on button "Potvrdiť" at bounding box center [410, 525] width 589 height 91
